Goal: Task Accomplishment & Management: Use online tool/utility

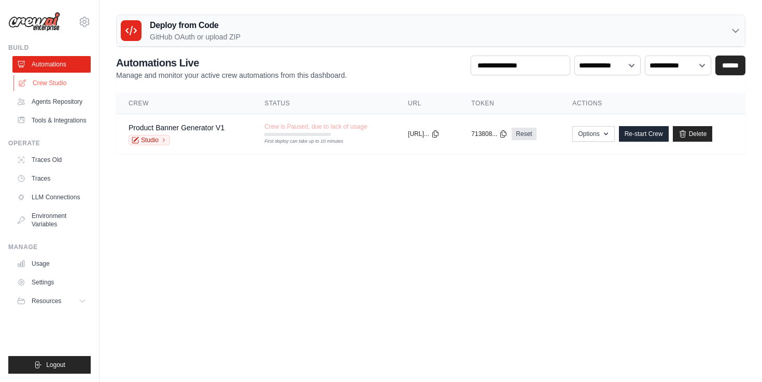
click at [63, 81] on link "Crew Studio" at bounding box center [52, 83] width 78 height 17
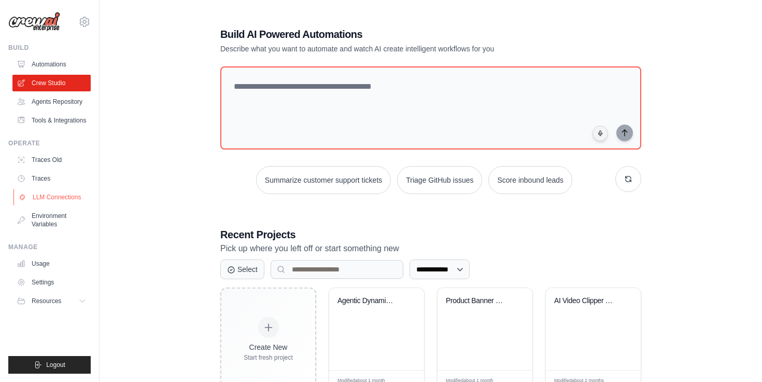
click at [68, 192] on link "LLM Connections" at bounding box center [52, 197] width 78 height 17
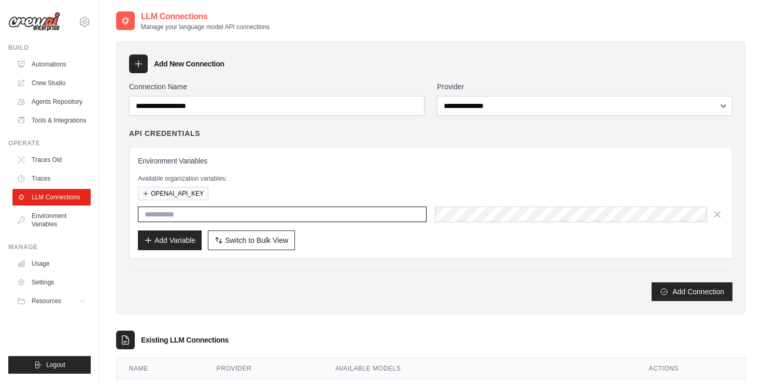
type input "**********"
click at [59, 96] on link "Agents Repository" at bounding box center [52, 101] width 78 height 17
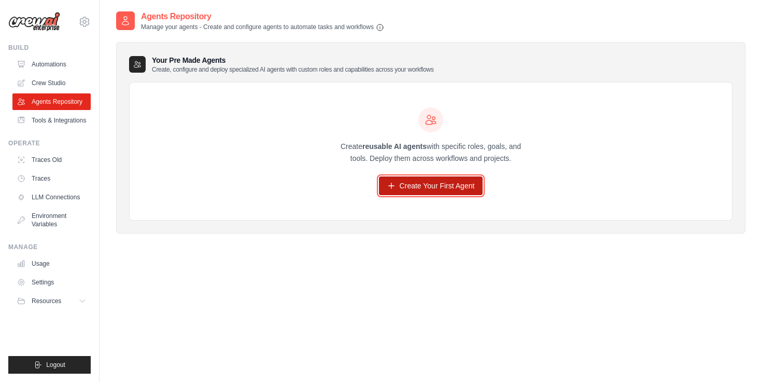
click at [415, 185] on link "Create Your First Agent" at bounding box center [431, 185] width 104 height 19
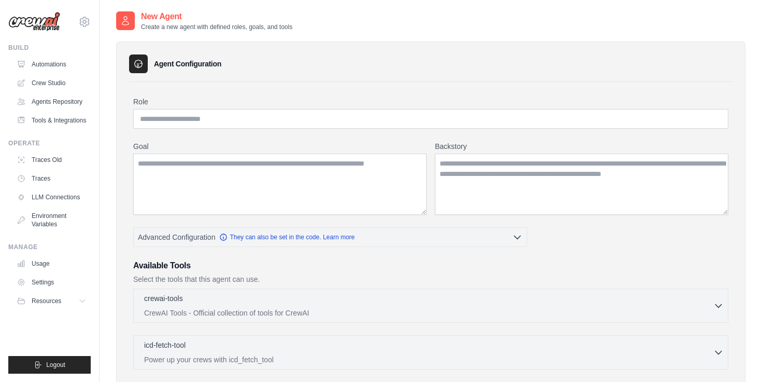
click at [92, 106] on div "fazeassault01@gmail.com Settings Build Automations" at bounding box center [50, 191] width 100 height 382
click at [77, 112] on link "Tools & Integrations" at bounding box center [52, 120] width 78 height 17
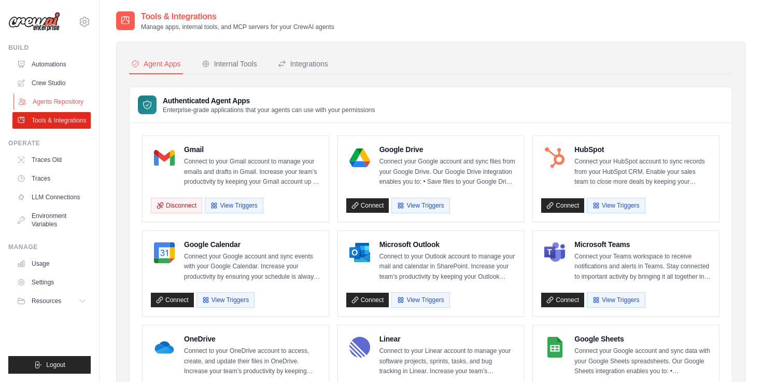
click at [71, 101] on link "Agents Repository" at bounding box center [52, 101] width 78 height 17
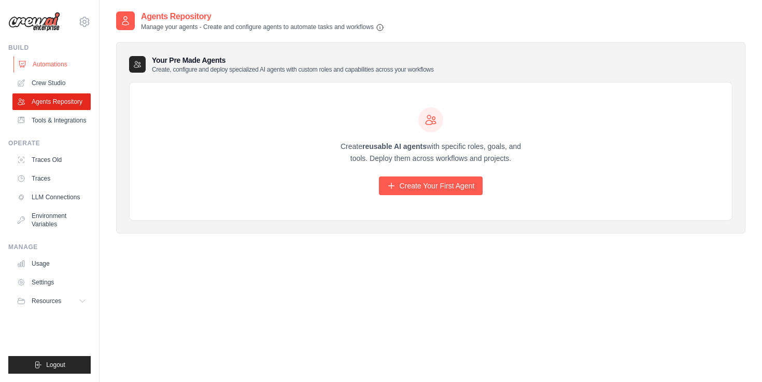
click at [68, 63] on link "Automations" at bounding box center [52, 64] width 78 height 17
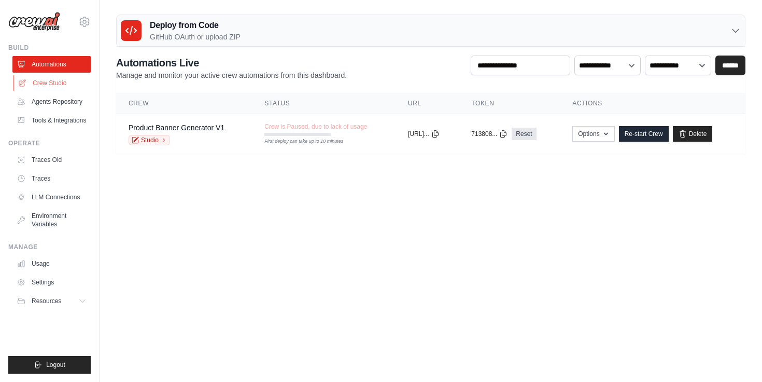
click at [68, 85] on link "Crew Studio" at bounding box center [52, 83] width 78 height 17
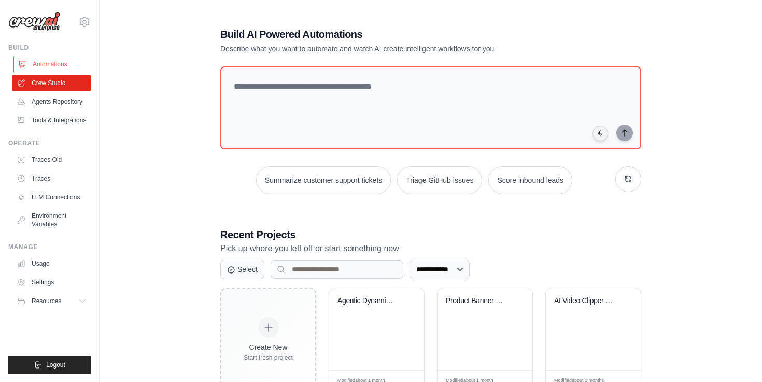
click at [64, 65] on link "Automations" at bounding box center [52, 64] width 78 height 17
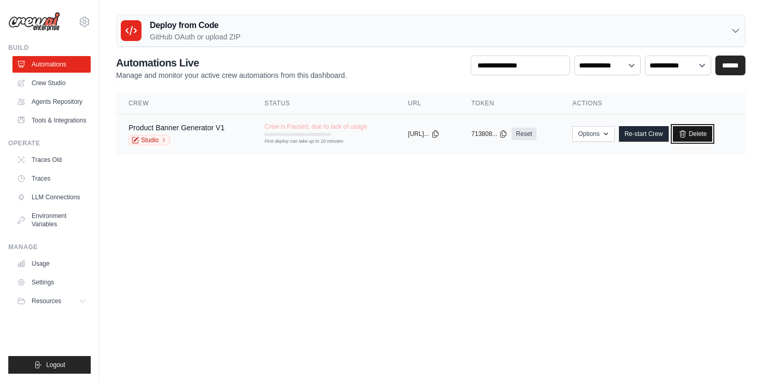
click at [687, 130] on icon at bounding box center [683, 134] width 8 height 8
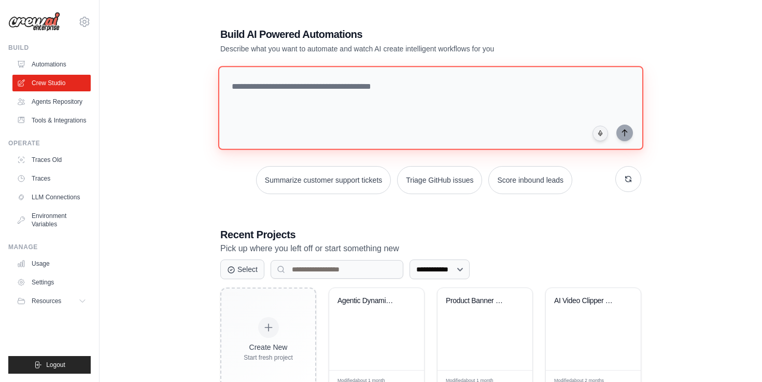
click at [415, 81] on textarea at bounding box center [430, 108] width 425 height 84
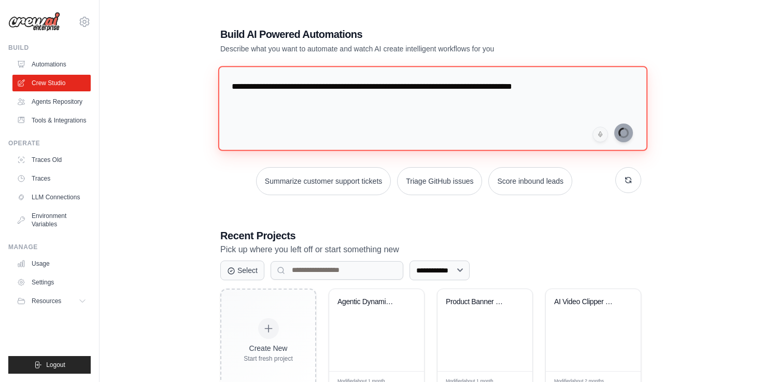
type textarea "**********"
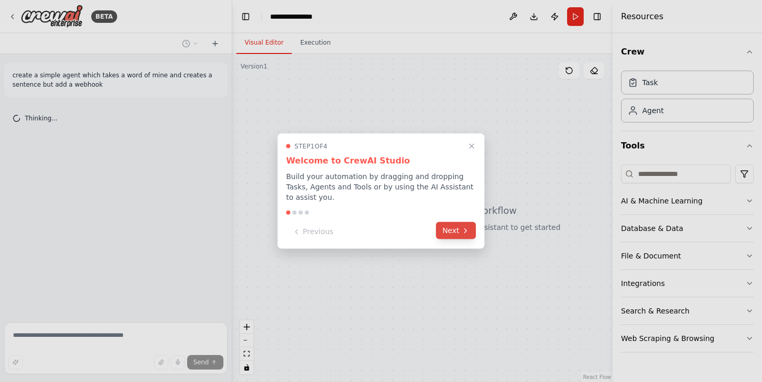
click at [449, 229] on button "Next" at bounding box center [456, 230] width 40 height 17
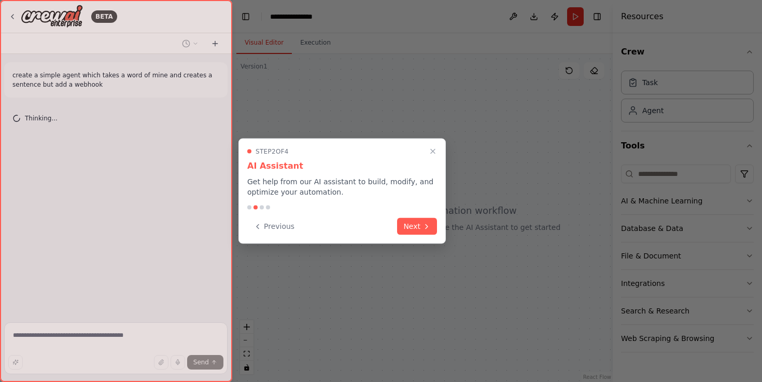
click at [449, 229] on div at bounding box center [381, 191] width 762 height 382
click at [406, 225] on button "Next" at bounding box center [417, 225] width 40 height 17
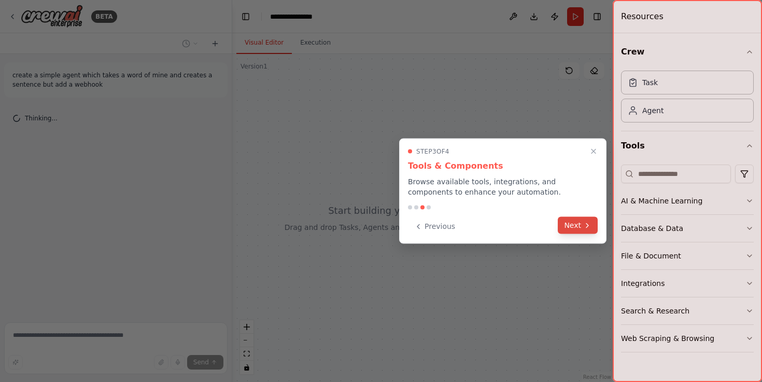
click at [588, 223] on icon at bounding box center [587, 225] width 8 height 8
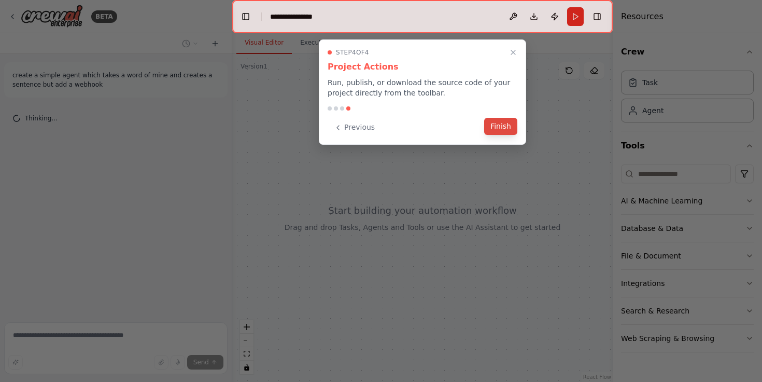
click at [507, 132] on button "Finish" at bounding box center [500, 126] width 33 height 17
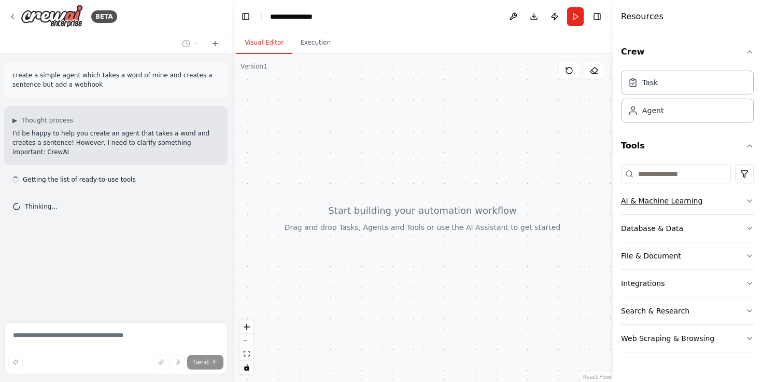
click at [688, 201] on div "AI & Machine Learning" at bounding box center [661, 201] width 81 height 10
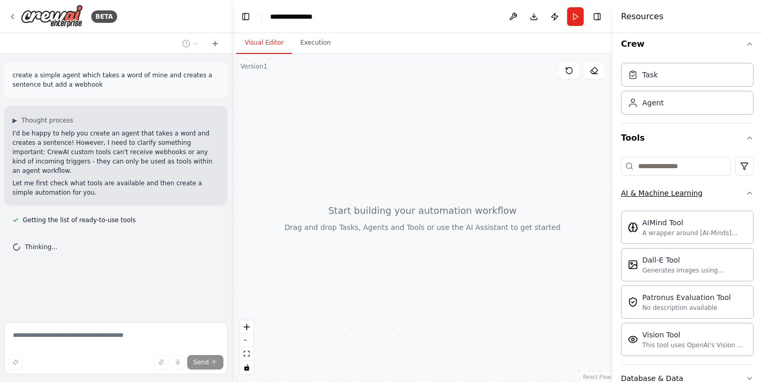
scroll to position [6, 0]
click at [687, 196] on div "AI & Machine Learning" at bounding box center [661, 195] width 81 height 10
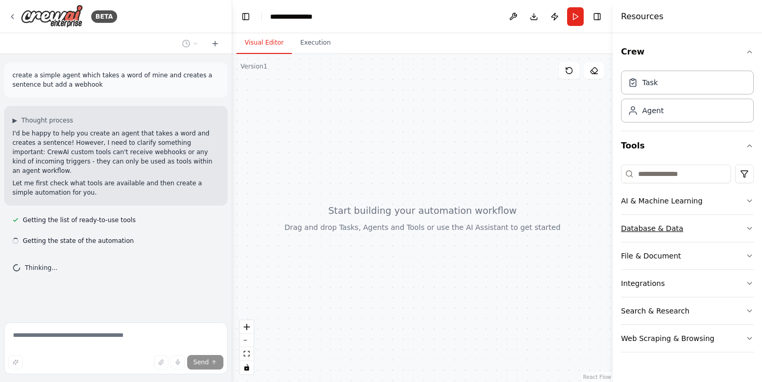
click at [678, 229] on div "Database & Data" at bounding box center [652, 228] width 62 height 10
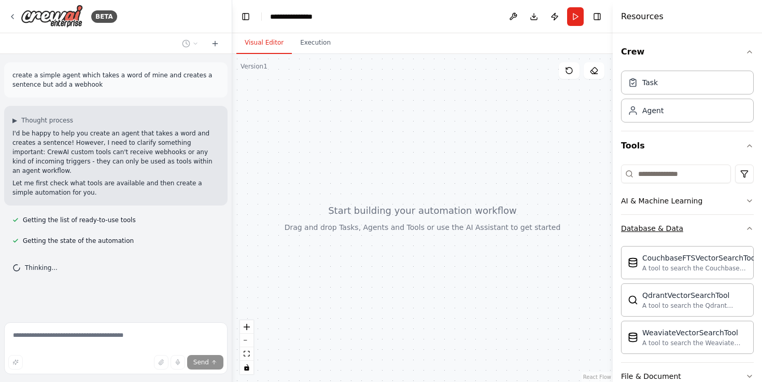
click at [678, 229] on div "Database & Data" at bounding box center [652, 228] width 62 height 10
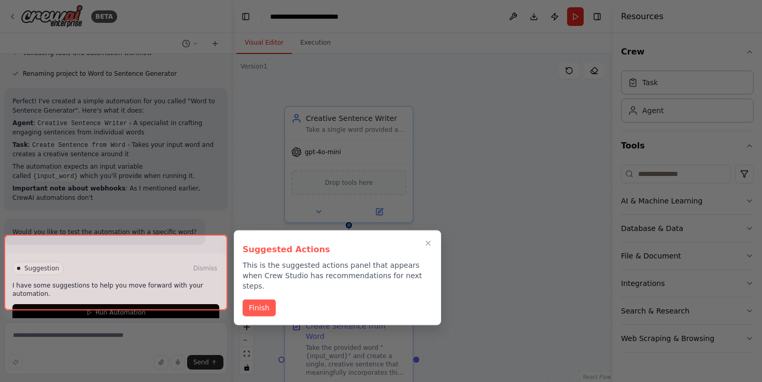
click at [277, 303] on div "Finish" at bounding box center [338, 307] width 190 height 17
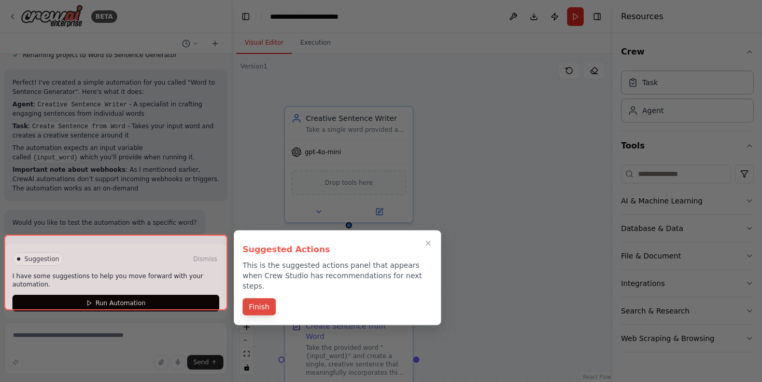
click at [260, 301] on button "Finish" at bounding box center [259, 306] width 33 height 17
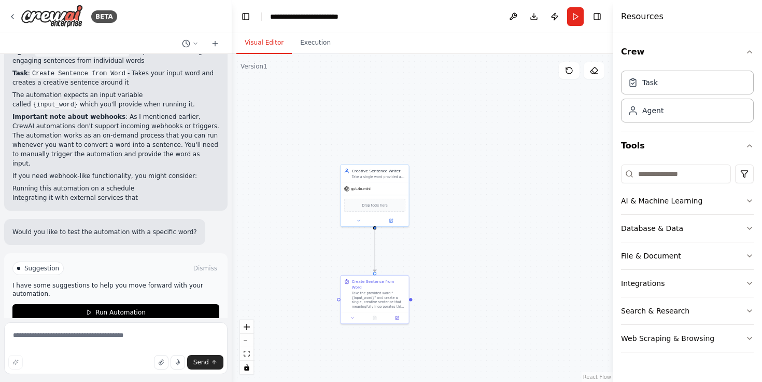
scroll to position [402, 0]
